Goal: Check status

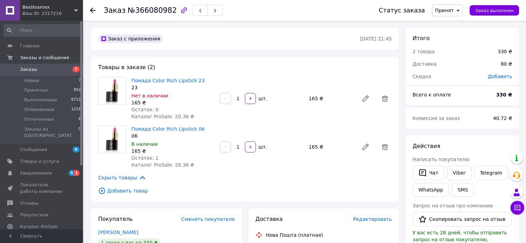
scroll to position [240, 0]
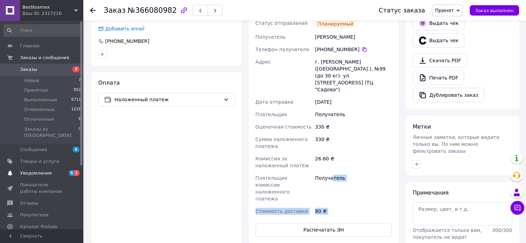
click at [43, 170] on span "Уведомления" at bounding box center [35, 173] width 31 height 6
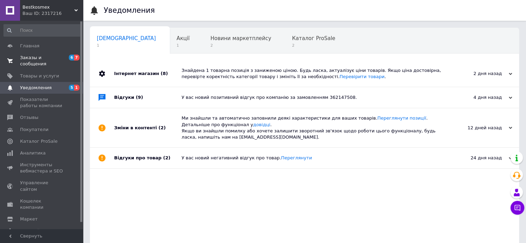
click at [56, 56] on span "Заказы и сообщения" at bounding box center [42, 61] width 44 height 12
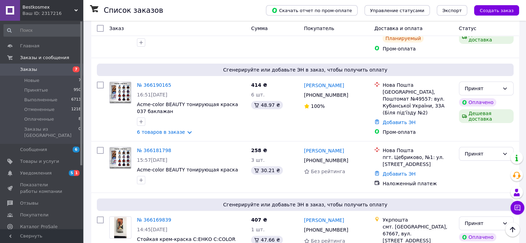
scroll to position [127, 0]
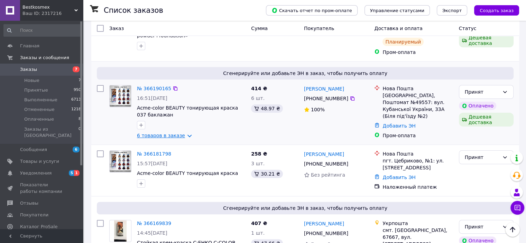
click at [170, 133] on link "6 товаров в заказе" at bounding box center [161, 136] width 48 height 6
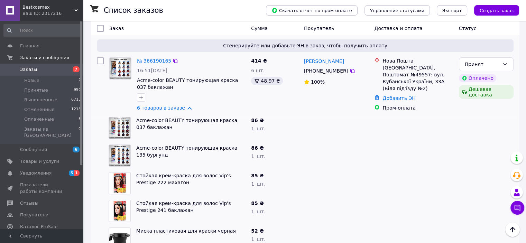
scroll to position [368, 0]
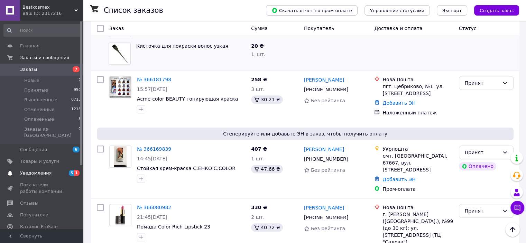
click at [33, 170] on link "Уведомления 5 1" at bounding box center [42, 173] width 85 height 12
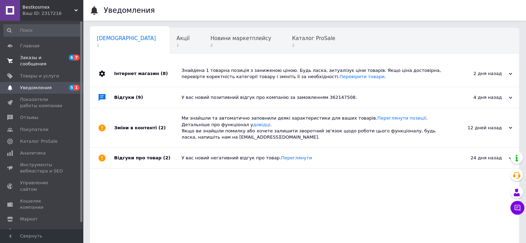
click at [55, 56] on span "Заказы и сообщения" at bounding box center [42, 61] width 44 height 12
